Goal: Navigation & Orientation: Go to known website

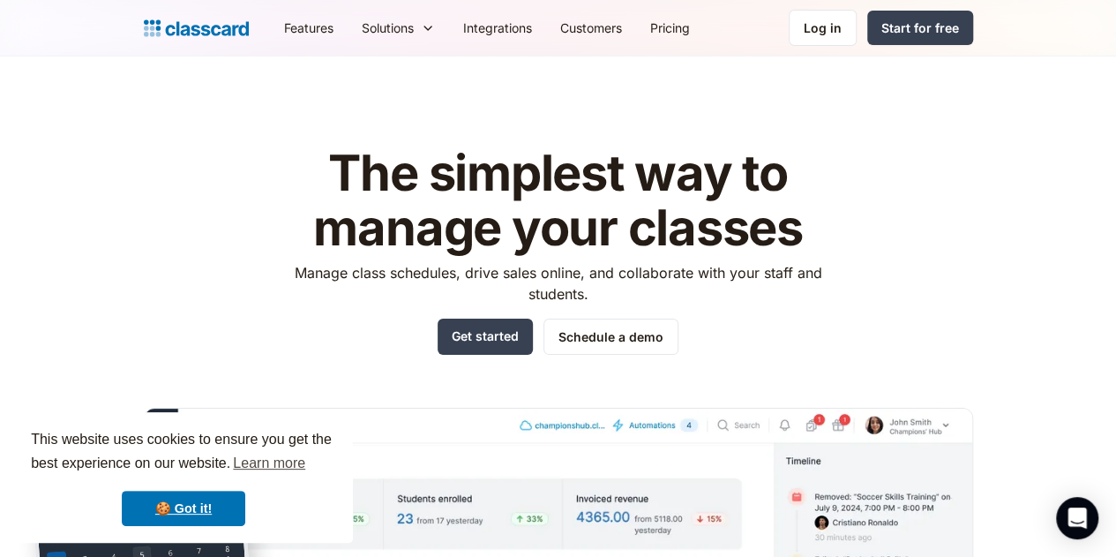
click at [933, 8] on div "Features Resources Blog The latest industry news, updates and info. Customer st…" at bounding box center [558, 28] width 1116 height 56
click at [842, 27] on div "Log in" at bounding box center [823, 28] width 38 height 19
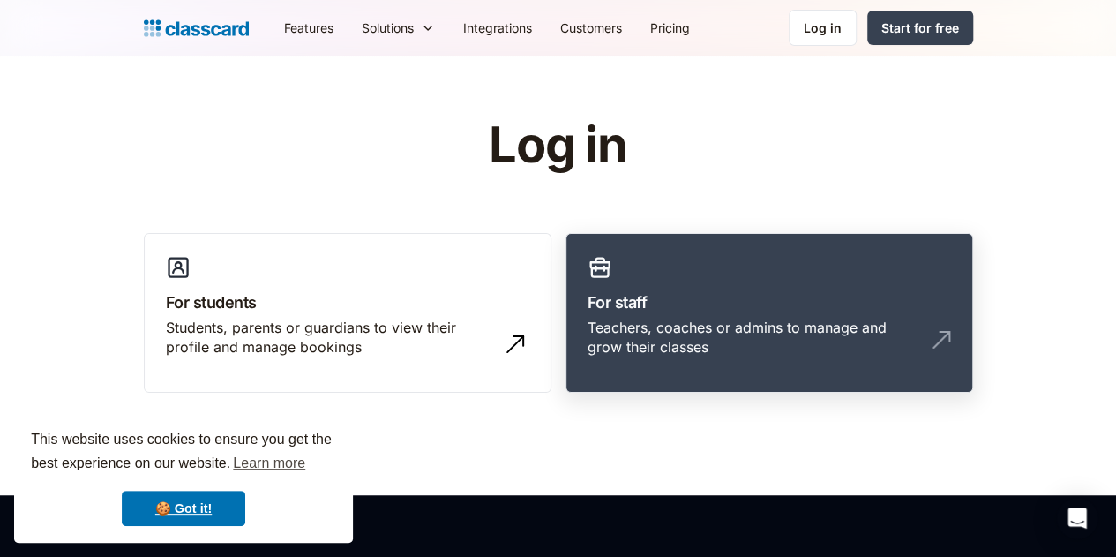
click at [787, 283] on link "For staff Teachers, coaches or admins to manage and grow their classes" at bounding box center [770, 313] width 408 height 161
